Goal: Information Seeking & Learning: Learn about a topic

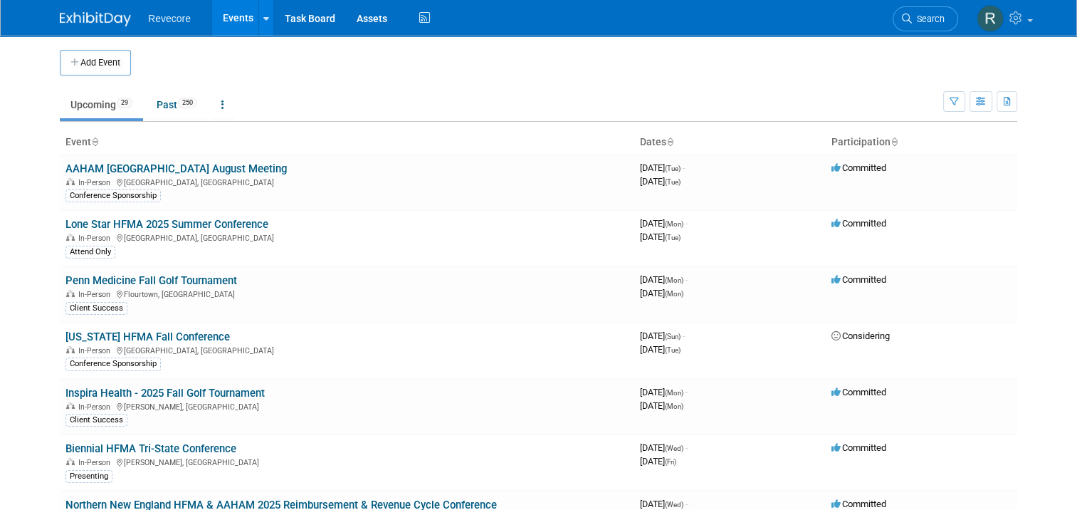
click at [319, 103] on ul "Upcoming 29 Past 250 All Events 279 Past and Upcoming Grouped Annually Events g…" at bounding box center [501, 106] width 883 height 32
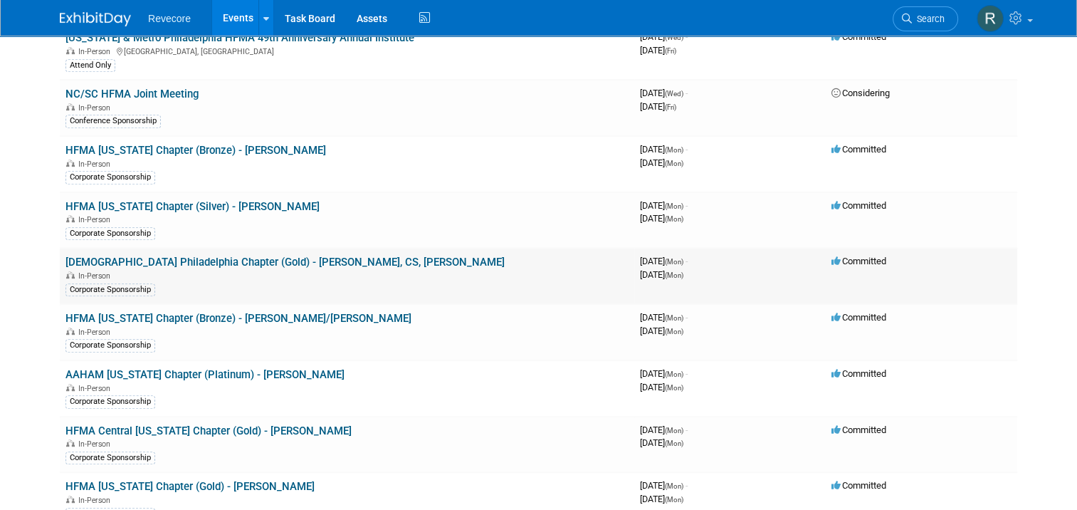
click at [290, 255] on link "[DEMOGRAPHIC_DATA] Philadelphia Chapter (Gold) - [PERSON_NAME], CS, [PERSON_NAM…" at bounding box center [284, 261] width 439 height 13
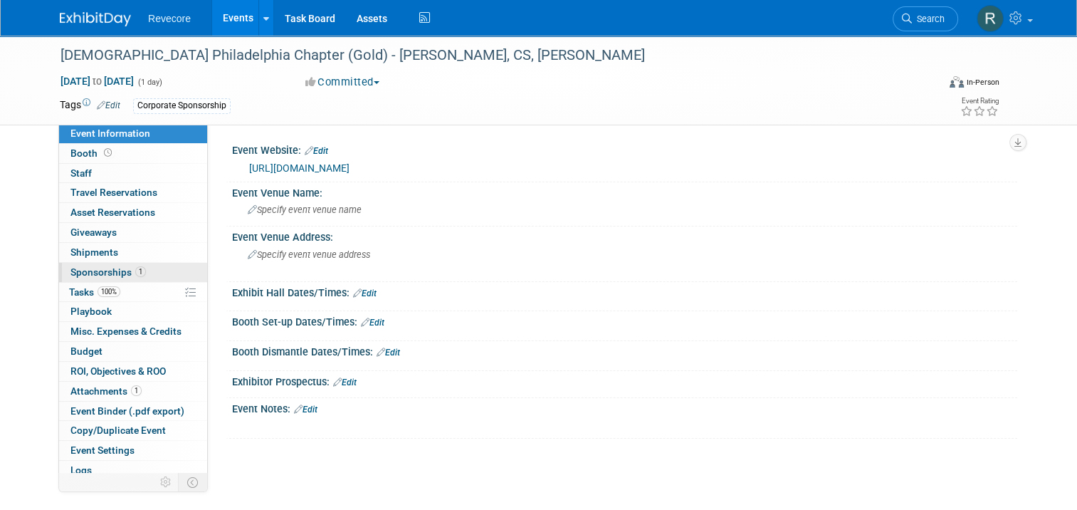
click at [135, 274] on span "1" at bounding box center [140, 271] width 11 height 11
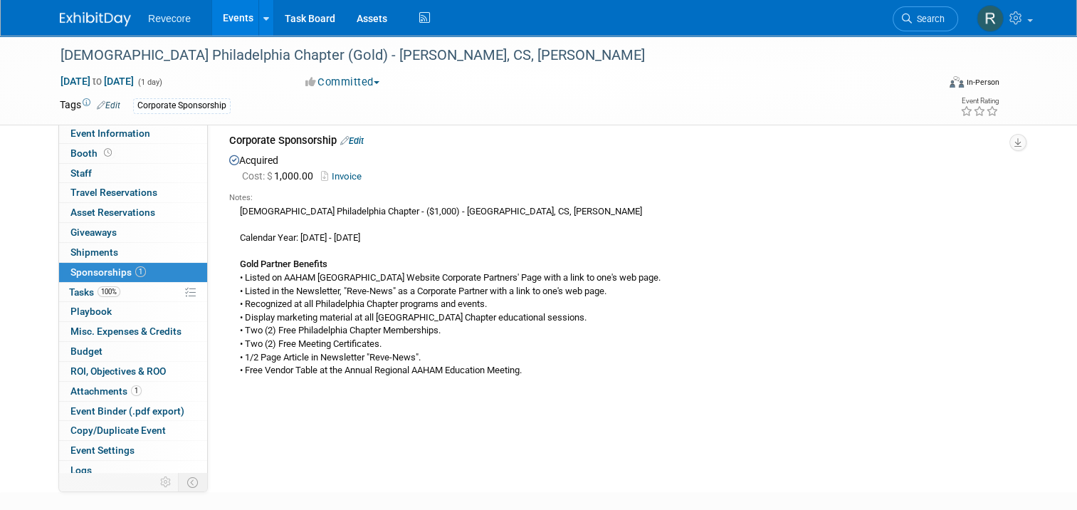
scroll to position [142, 0]
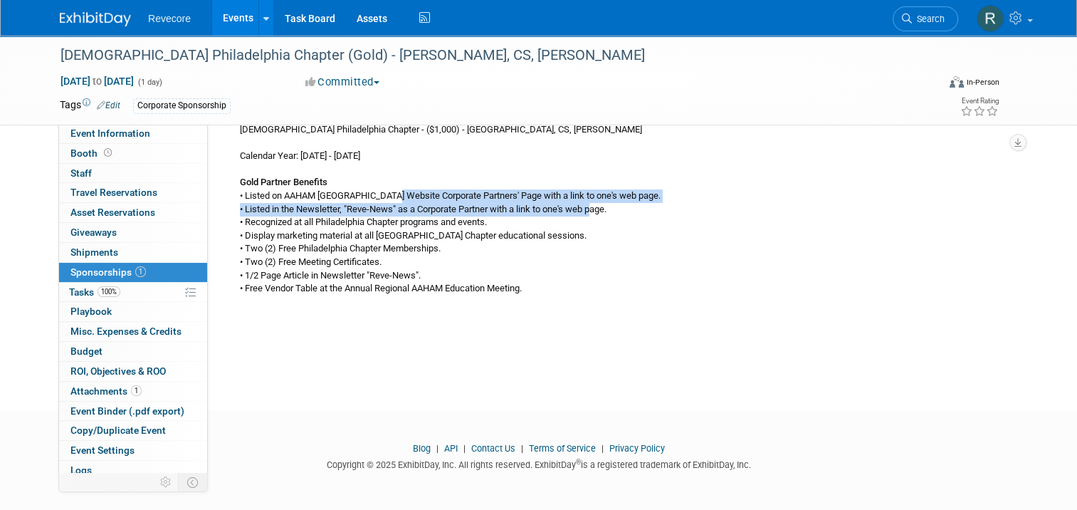
drag, startPoint x: 423, startPoint y: 197, endPoint x: 588, endPoint y: 204, distance: 165.3
click at [588, 204] on div "AAHAM Philadelphia Chapter - ($1,000) - Deanna, CS, Kayla Howell Calendar Year:…" at bounding box center [617, 228] width 777 height 213
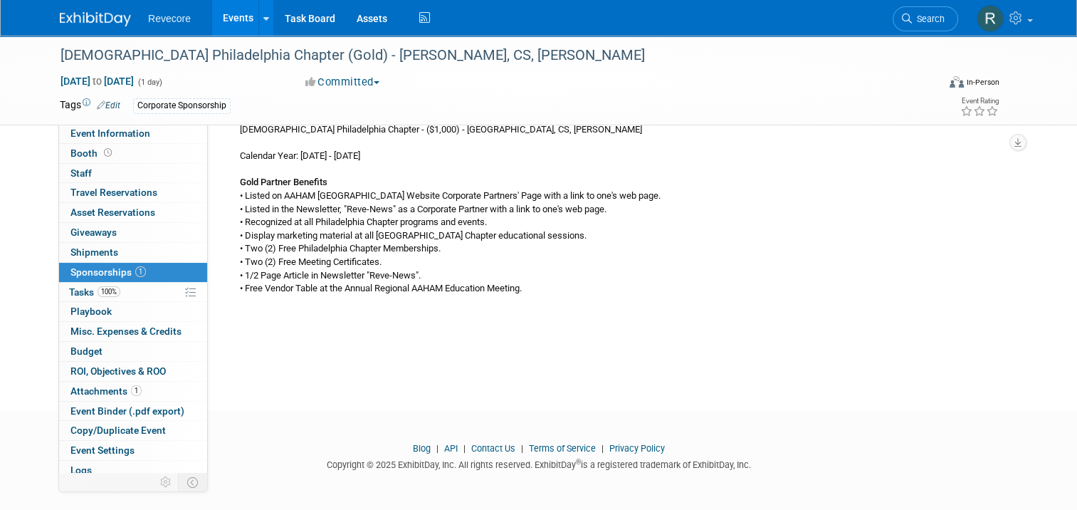
click at [286, 228] on div "AAHAM Philadelphia Chapter - ($1,000) - Deanna, CS, Kayla Howell Calendar Year:…" at bounding box center [617, 228] width 777 height 213
drag, startPoint x: 253, startPoint y: 248, endPoint x: 385, endPoint y: 246, distance: 131.7
click at [385, 246] on div "AAHAM Philadelphia Chapter - ($1,000) - Deanna, CS, Kayla Howell Calendar Year:…" at bounding box center [617, 228] width 777 height 213
click at [446, 253] on div "AAHAM Philadelphia Chapter - ($1,000) - Deanna, CS, Kayla Howell Calendar Year:…" at bounding box center [617, 228] width 777 height 213
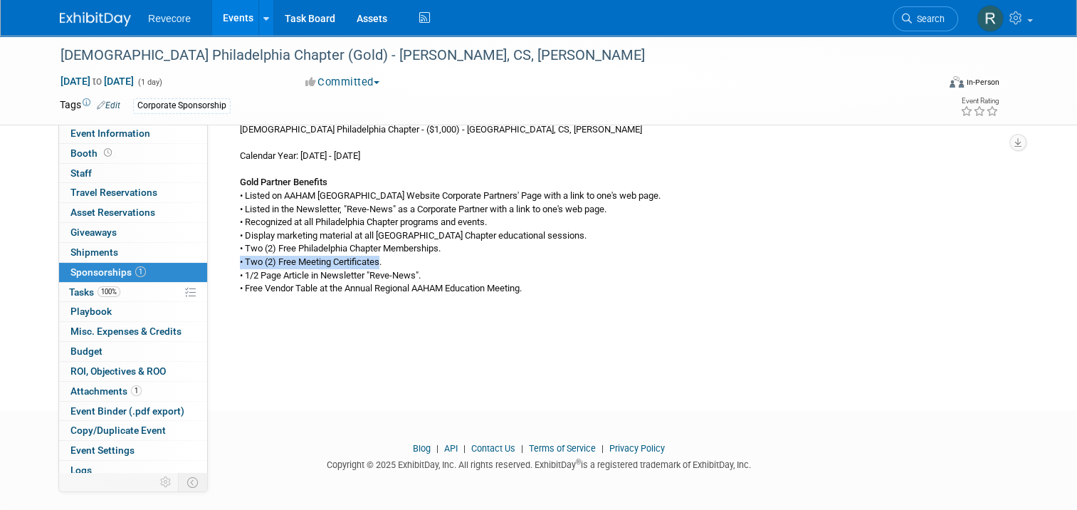
drag, startPoint x: 374, startPoint y: 265, endPoint x: 229, endPoint y: 259, distance: 144.6
click at [229, 259] on div "AAHAM Philadelphia Chapter - ($1,000) - Deanna, CS, Kayla Howell Calendar Year:…" at bounding box center [617, 228] width 777 height 213
click at [233, 269] on div "AAHAM Philadelphia Chapter - ($1,000) - Deanna, CS, Kayla Howell Calendar Year:…" at bounding box center [617, 228] width 777 height 213
click at [404, 262] on div "AAHAM Philadelphia Chapter - ($1,000) - Deanna, CS, Kayla Howell Calendar Year:…" at bounding box center [617, 228] width 777 height 213
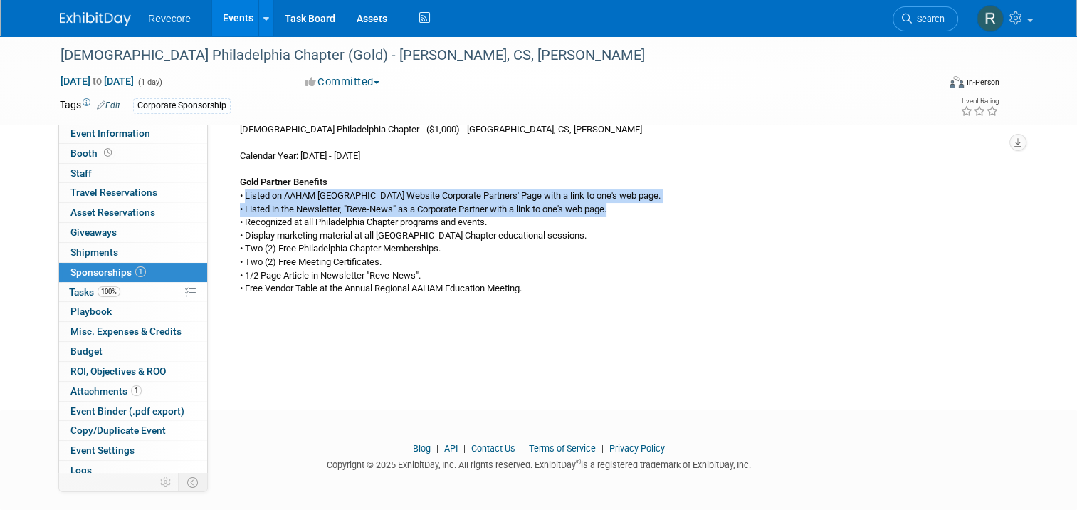
drag, startPoint x: 238, startPoint y: 199, endPoint x: 631, endPoint y: 209, distance: 393.0
click at [631, 209] on div "AAHAM Philadelphia Chapter - ($1,000) - Deanna, CS, Kayla Howell Calendar Year:…" at bounding box center [617, 228] width 777 height 213
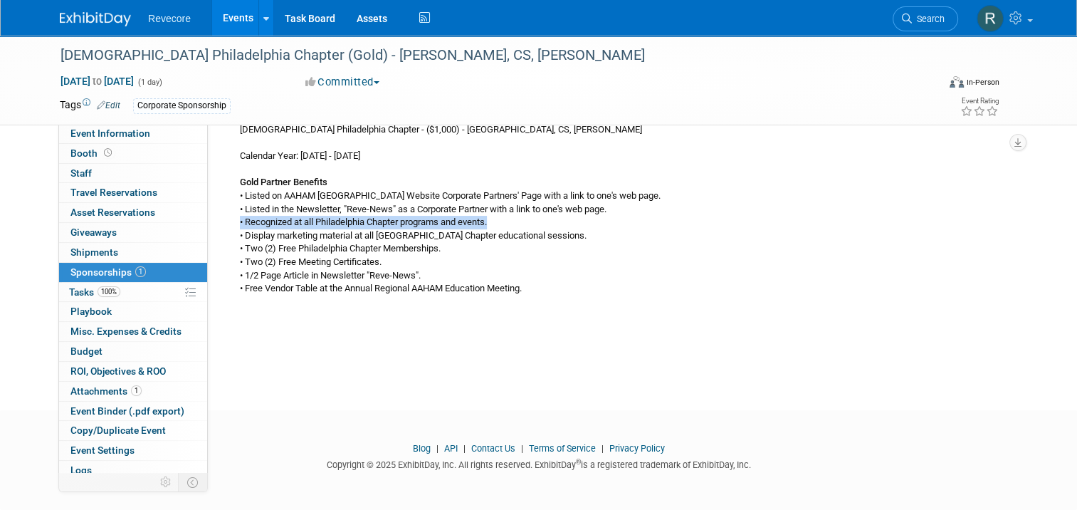
drag, startPoint x: 224, startPoint y: 216, endPoint x: 534, endPoint y: 221, distance: 310.3
click at [534, 221] on div "AAHAM Philadelphia Chapter - ($1,000) - Deanna, CS, Kayla Howell Calendar Year:…" at bounding box center [617, 228] width 777 height 213
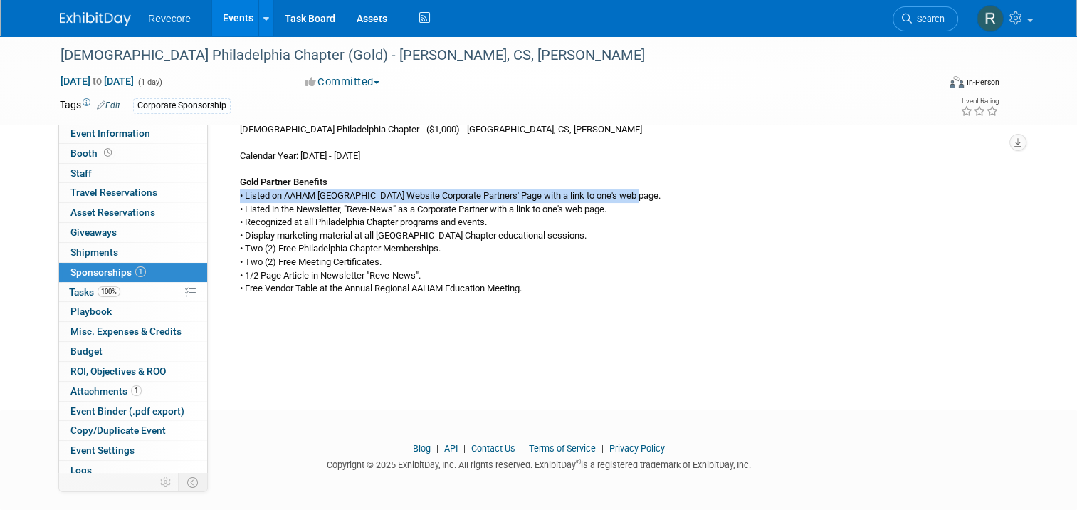
drag, startPoint x: 228, startPoint y: 191, endPoint x: 630, endPoint y: 196, distance: 401.4
click at [630, 196] on div "AAHAM Philadelphia Chapter - ($1,000) - Deanna, CS, Kayla Howell Calendar Year:…" at bounding box center [617, 228] width 777 height 213
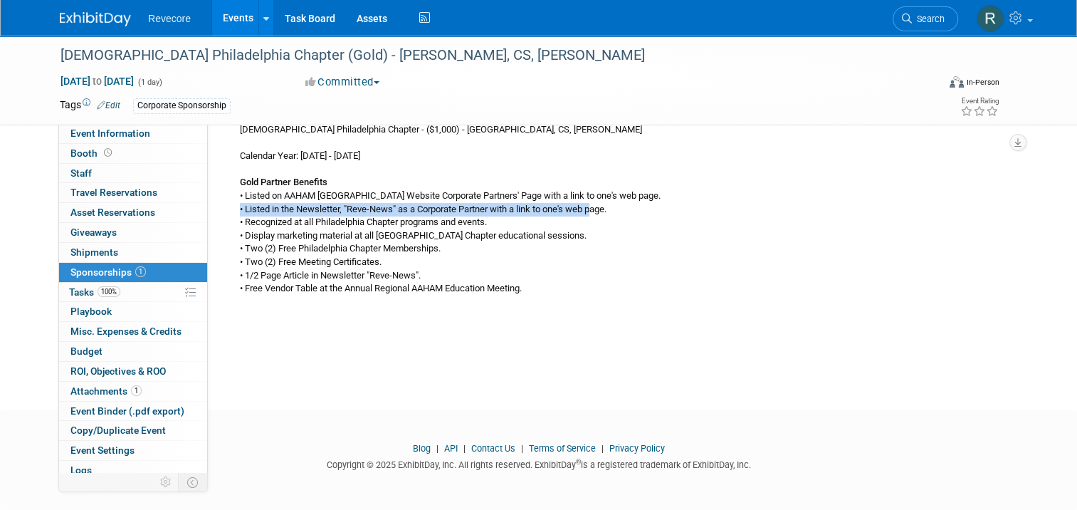
drag, startPoint x: 228, startPoint y: 209, endPoint x: 589, endPoint y: 209, distance: 360.8
click at [589, 209] on div "AAHAM Philadelphia Chapter - ($1,000) - Deanna, CS, Kayla Howell Calendar Year:…" at bounding box center [617, 228] width 777 height 213
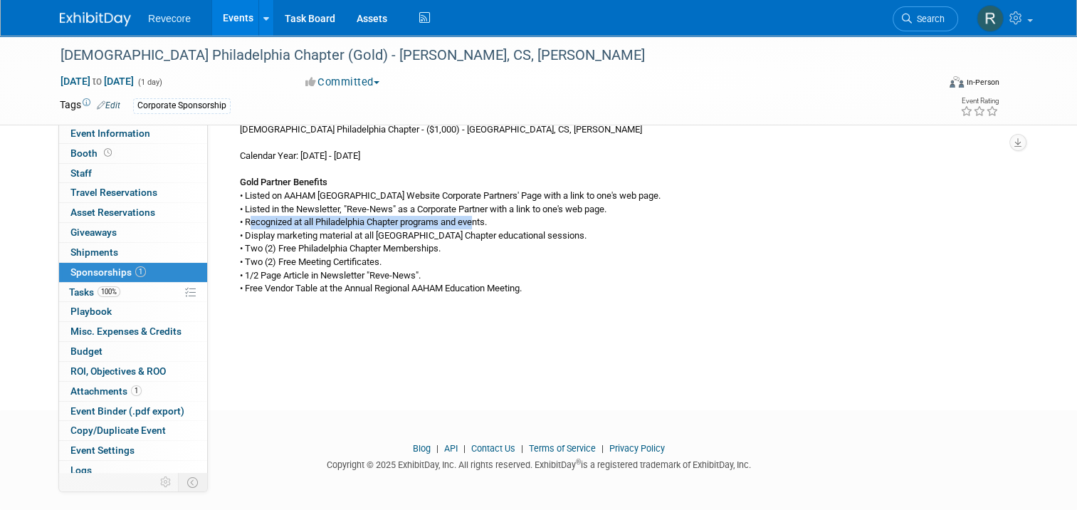
drag, startPoint x: 240, startPoint y: 220, endPoint x: 473, endPoint y: 218, distance: 233.4
click at [473, 218] on div "AAHAM Philadelphia Chapter - ($1,000) - Deanna, CS, Kayla Howell Calendar Year:…" at bounding box center [617, 228] width 777 height 213
click at [474, 218] on div "AAHAM Philadelphia Chapter - ($1,000) - Deanna, CS, Kayla Howell Calendar Year:…" at bounding box center [617, 228] width 777 height 213
click at [506, 222] on div "AAHAM Philadelphia Chapter - ($1,000) - Deanna, CS, Kayla Howell Calendar Year:…" at bounding box center [617, 228] width 777 height 213
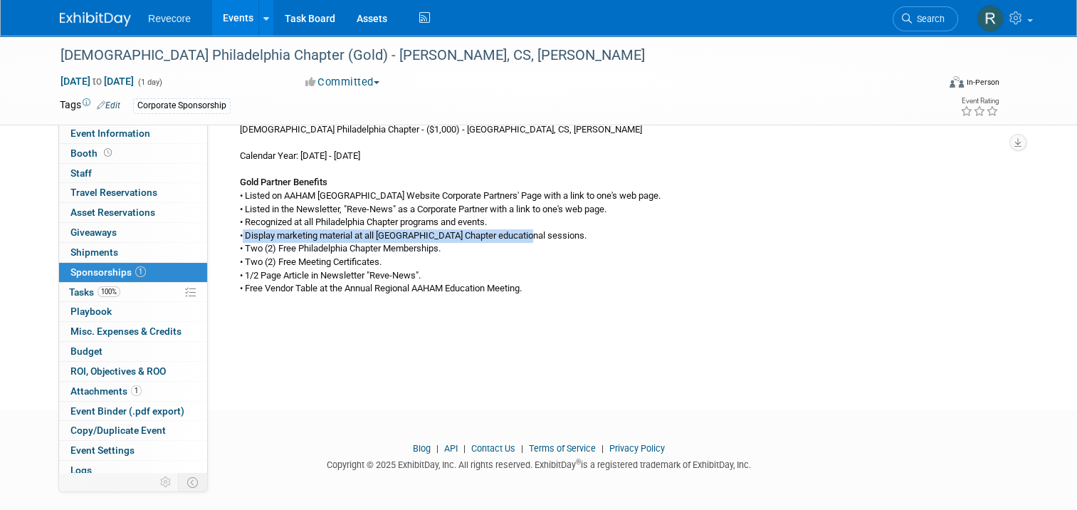
drag, startPoint x: 234, startPoint y: 234, endPoint x: 512, endPoint y: 239, distance: 278.3
click at [512, 239] on div "AAHAM Philadelphia Chapter - ($1,000) - Deanna, CS, Kayla Howell Calendar Year:…" at bounding box center [617, 228] width 777 height 213
click at [264, 243] on div "AAHAM Philadelphia Chapter - ($1,000) - Deanna, CS, Kayla Howell Calendar Year:…" at bounding box center [617, 228] width 777 height 213
drag, startPoint x: 236, startPoint y: 232, endPoint x: 547, endPoint y: 233, distance: 311.0
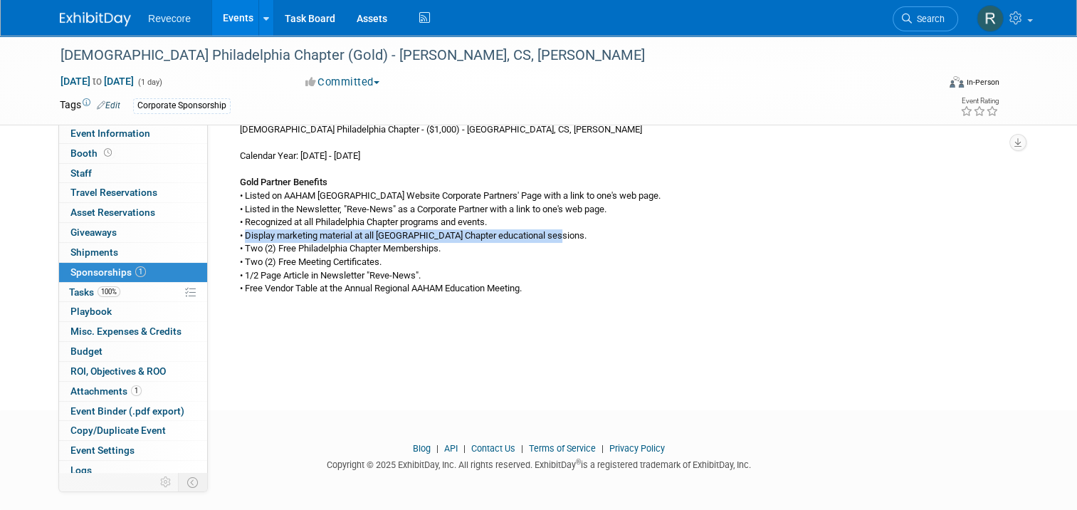
click at [547, 233] on div "AAHAM Philadelphia Chapter - ($1,000) - Deanna, CS, Kayla Howell Calendar Year:…" at bounding box center [617, 228] width 777 height 213
drag, startPoint x: 316, startPoint y: 250, endPoint x: 429, endPoint y: 250, distance: 113.1
click at [429, 250] on div "AAHAM Philadelphia Chapter - ($1,000) - Deanna, CS, Kayla Howell Calendar Year:…" at bounding box center [617, 228] width 777 height 213
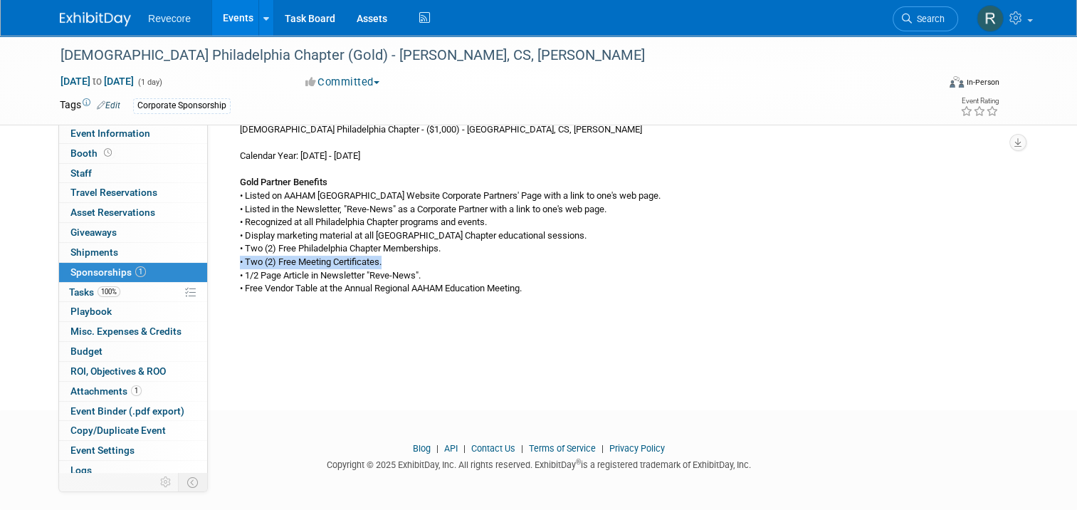
drag, startPoint x: 232, startPoint y: 262, endPoint x: 401, endPoint y: 260, distance: 168.7
click at [401, 260] on div "AAHAM Philadelphia Chapter - ($1,000) - Deanna, CS, Kayla Howell Calendar Year:…" at bounding box center [617, 228] width 777 height 213
drag, startPoint x: 256, startPoint y: 277, endPoint x: 388, endPoint y: 279, distance: 131.7
click at [388, 279] on div "AAHAM Philadelphia Chapter - ($1,000) - Deanna, CS, Kayla Howell Calendar Year:…" at bounding box center [617, 228] width 777 height 213
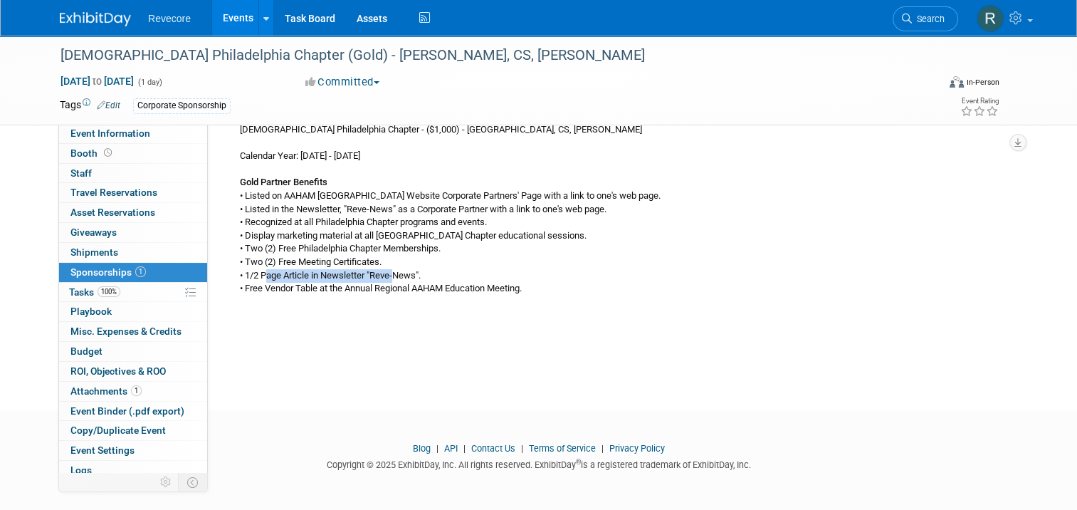
click at [388, 279] on div "AAHAM Philadelphia Chapter - ($1,000) - Deanna, CS, Kayla Howell Calendar Year:…" at bounding box center [617, 228] width 777 height 213
click at [414, 277] on div "AAHAM Philadelphia Chapter - ($1,000) - Deanna, CS, Kayla Howell Calendar Year:…" at bounding box center [617, 228] width 777 height 213
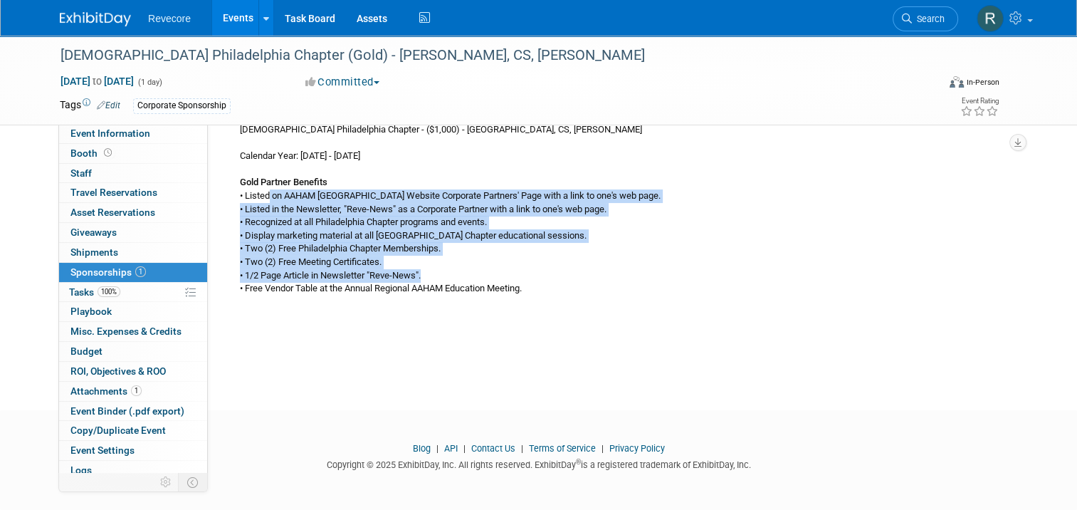
drag, startPoint x: 422, startPoint y: 276, endPoint x: 259, endPoint y: 196, distance: 181.7
click at [259, 196] on div "AAHAM Philadelphia Chapter - ($1,000) - Deanna, CS, Kayla Howell Calendar Year:…" at bounding box center [617, 228] width 777 height 213
drag, startPoint x: 259, startPoint y: 196, endPoint x: 362, endPoint y: 278, distance: 131.1
click at [362, 278] on div "AAHAM Philadelphia Chapter - ($1,000) - Deanna, CS, Kayla Howell Calendar Year:…" at bounding box center [617, 228] width 777 height 213
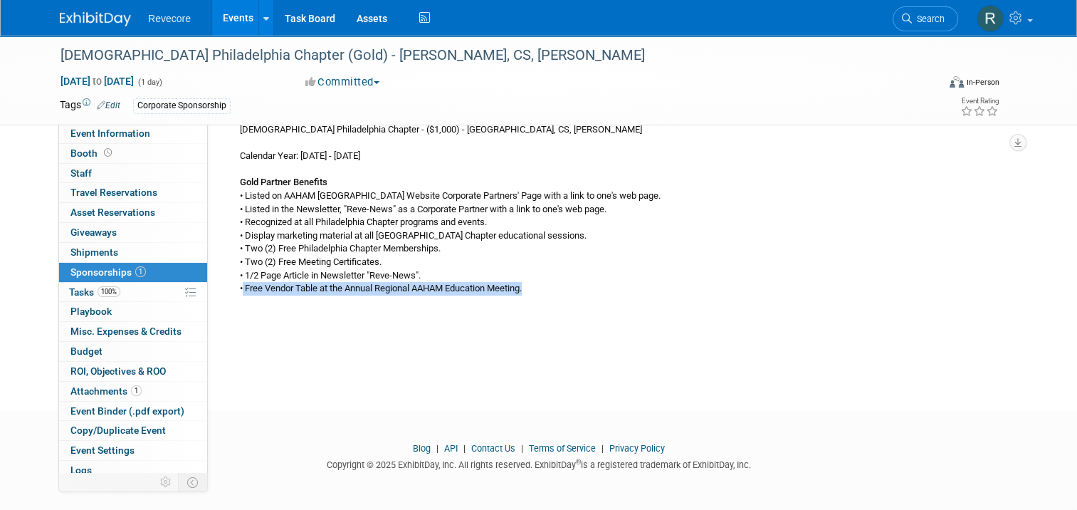
drag, startPoint x: 233, startPoint y: 289, endPoint x: 526, endPoint y: 291, distance: 292.5
click at [526, 291] on div "AAHAM Philadelphia Chapter - ($1,000) - Deanna, CS, Kayla Howell Calendar Year:…" at bounding box center [617, 228] width 777 height 213
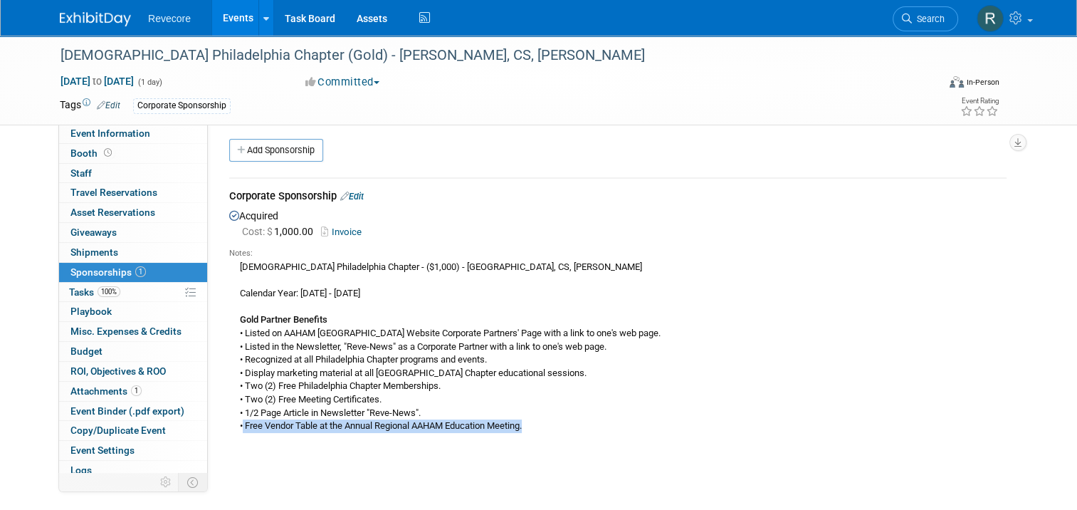
scroll to position [0, 0]
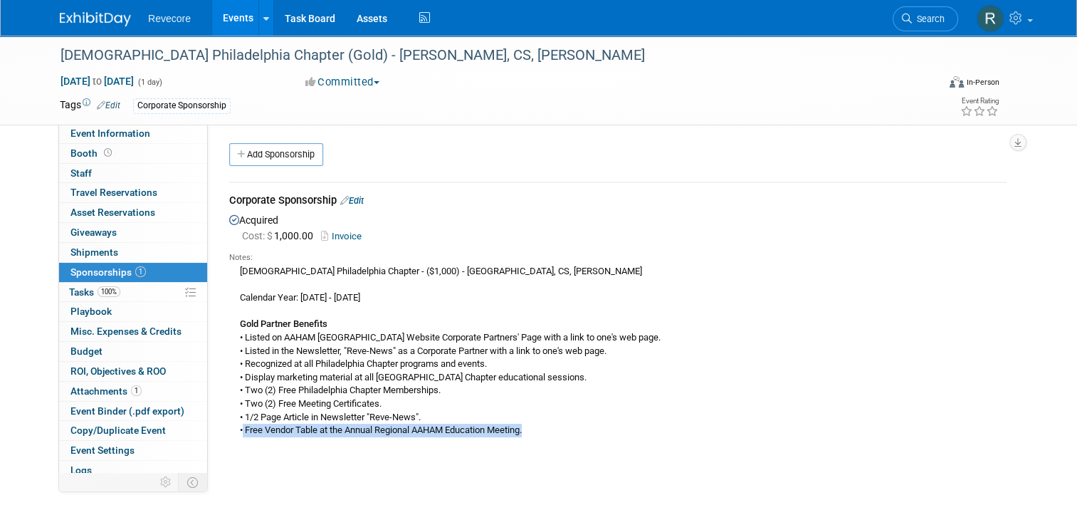
click at [221, 19] on link "Events" at bounding box center [238, 18] width 52 height 36
